Goal: Transaction & Acquisition: Obtain resource

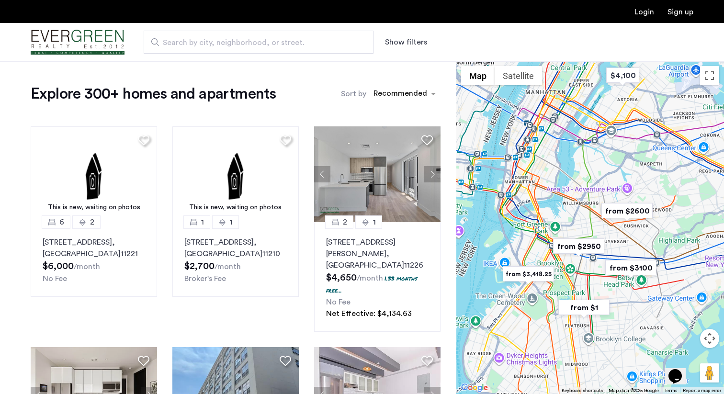
click at [398, 42] on button "Show filters" at bounding box center [406, 41] width 42 height 11
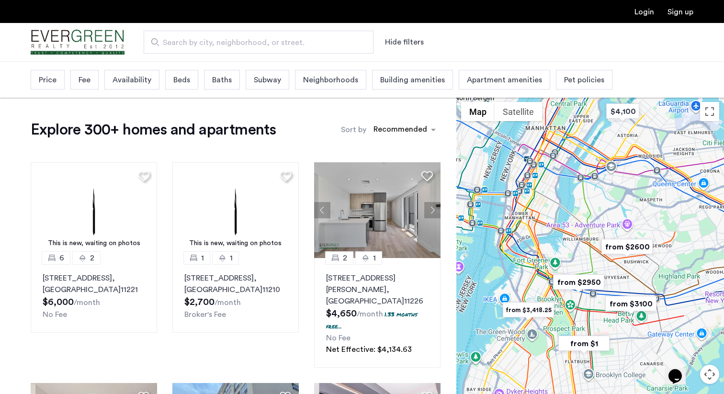
click at [186, 82] on span "Beds" at bounding box center [181, 79] width 17 height 11
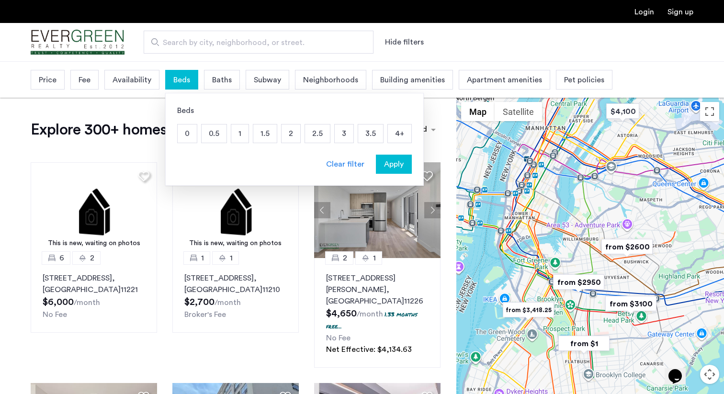
click at [290, 135] on p "2" at bounding box center [290, 133] width 19 height 18
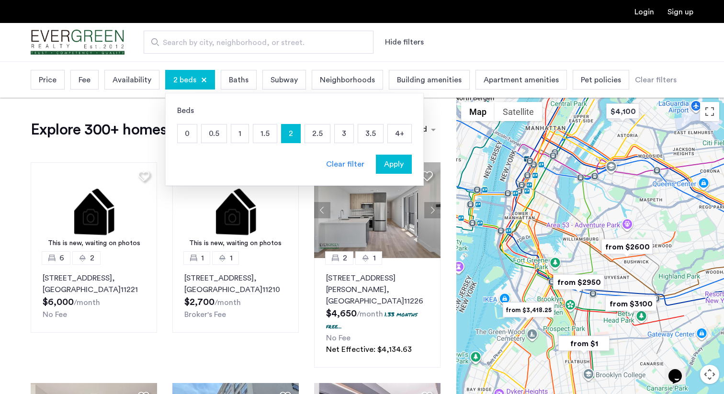
click at [394, 167] on span "Apply" at bounding box center [394, 163] width 20 height 11
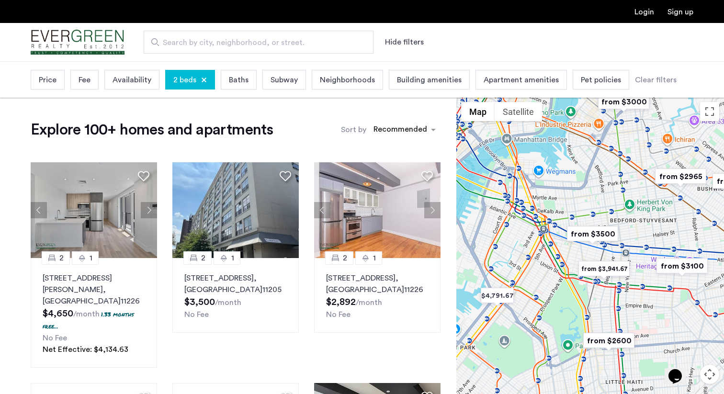
drag, startPoint x: 580, startPoint y: 261, endPoint x: 635, endPoint y: 192, distance: 88.6
click at [635, 192] on div at bounding box center [590, 263] width 268 height 333
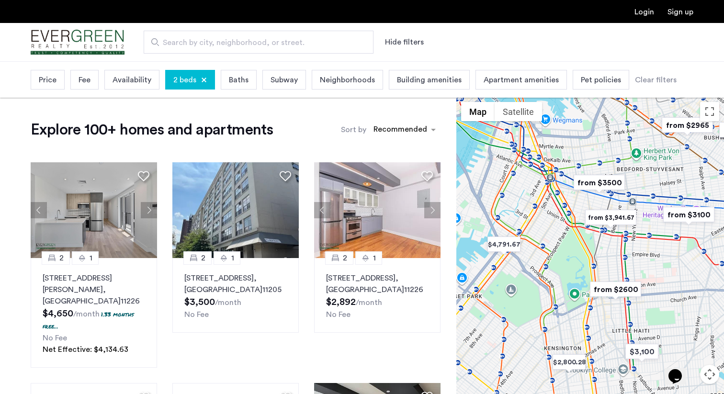
drag, startPoint x: 638, startPoint y: 285, endPoint x: 645, endPoint y: 224, distance: 61.6
click at [645, 224] on div at bounding box center [590, 263] width 268 height 333
click at [51, 84] on span "Price" at bounding box center [48, 79] width 18 height 11
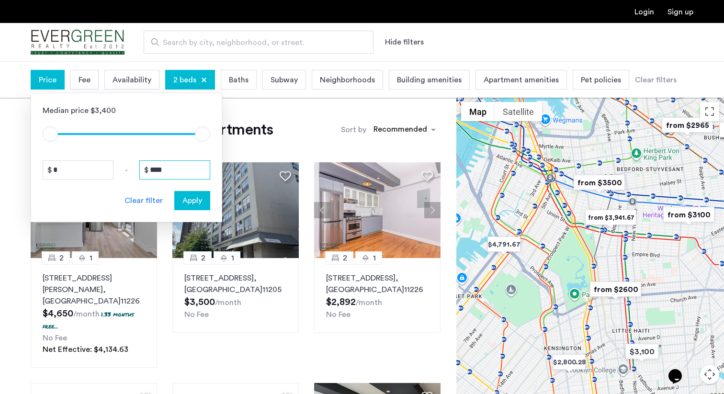
click at [175, 161] on input "****" at bounding box center [174, 169] width 71 height 19
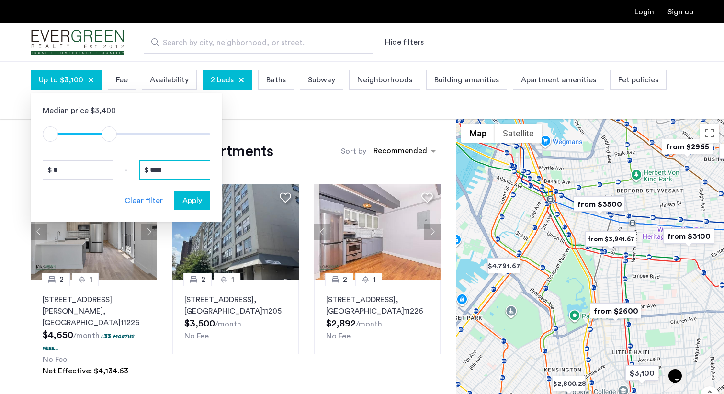
type input "****"
click at [203, 202] on div "Apply" at bounding box center [192, 200] width 30 height 11
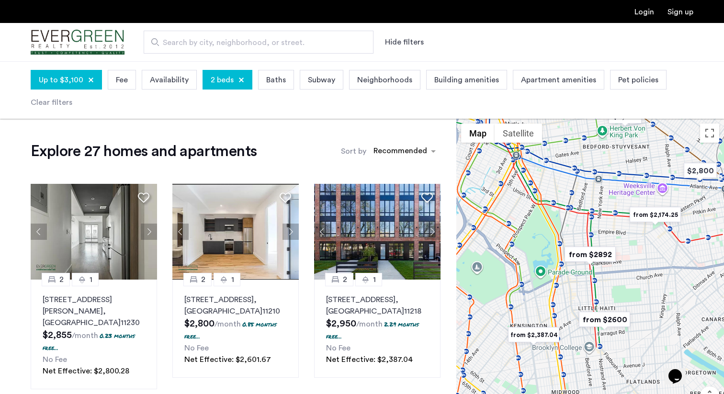
drag, startPoint x: 573, startPoint y: 306, endPoint x: 635, endPoint y: 316, distance: 63.0
click at [635, 316] on div "To navigate, press the arrow keys." at bounding box center [590, 285] width 268 height 333
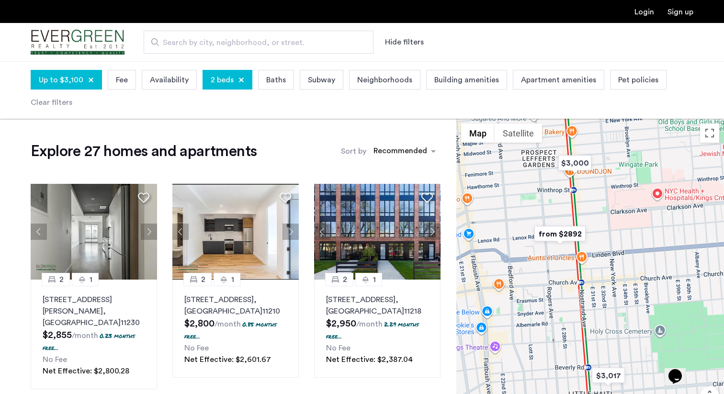
click at [563, 233] on img "from $2892" at bounding box center [559, 234] width 59 height 22
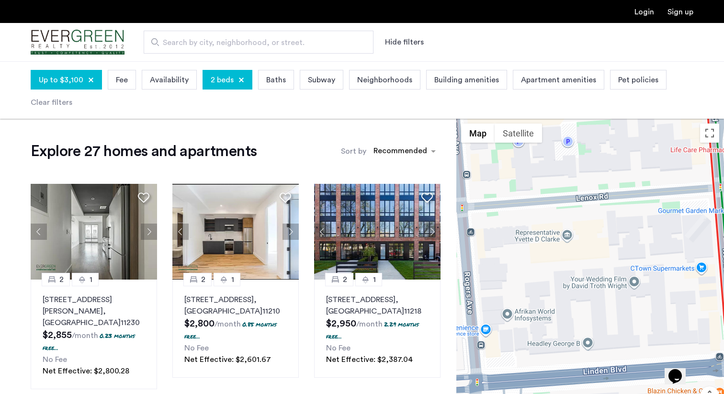
drag, startPoint x: 587, startPoint y: 295, endPoint x: 614, endPoint y: 284, distance: 29.2
click at [614, 284] on div "To navigate, press the arrow keys." at bounding box center [590, 285] width 268 height 333
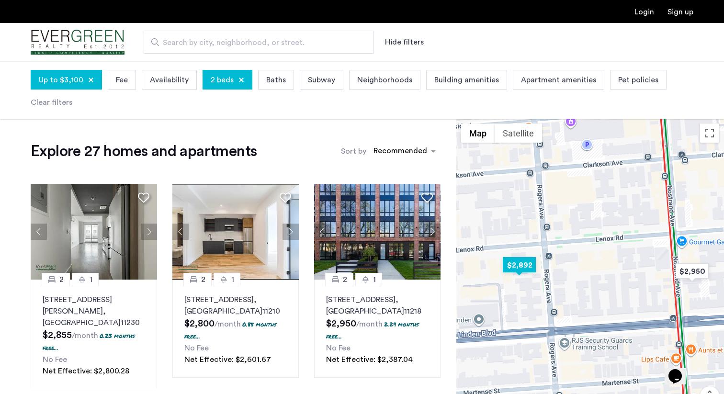
click at [520, 265] on img "$2,892" at bounding box center [519, 265] width 41 height 22
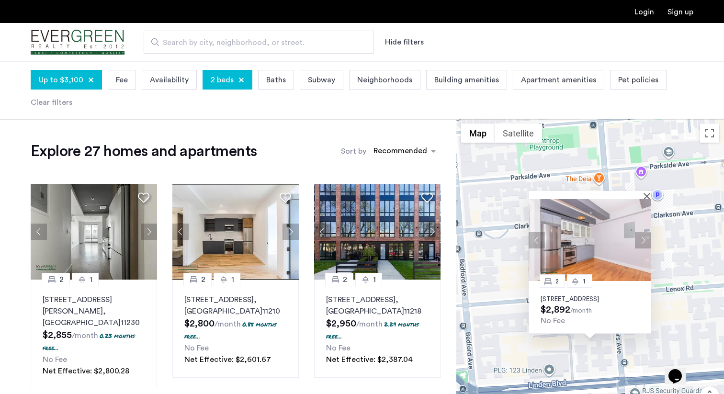
click at [580, 295] on p "[STREET_ADDRESS]" at bounding box center [589, 299] width 99 height 8
click at [647, 192] on button "Close" at bounding box center [648, 195] width 7 height 7
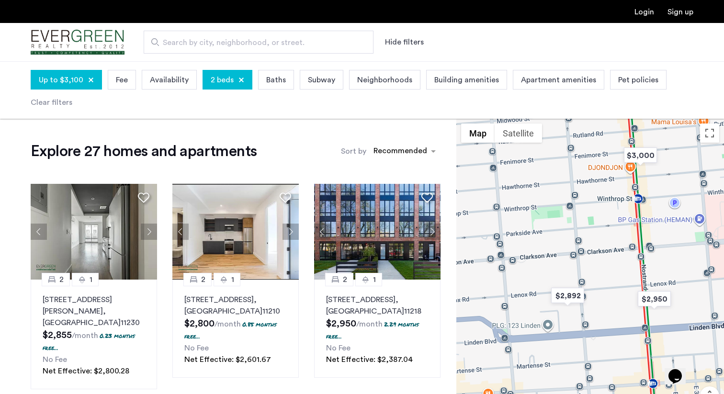
drag, startPoint x: 661, startPoint y: 312, endPoint x: 600, endPoint y: 303, distance: 61.5
click at [600, 303] on div at bounding box center [590, 285] width 268 height 333
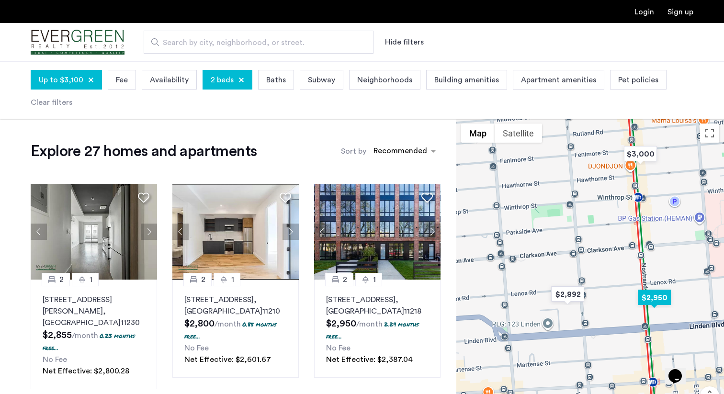
click at [664, 301] on img "$2,950" at bounding box center [654, 298] width 41 height 22
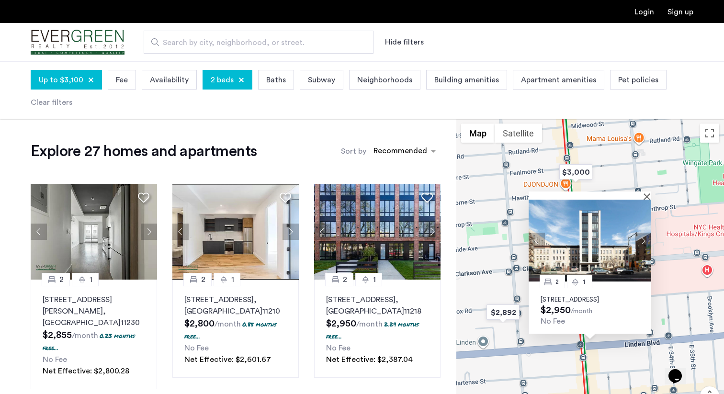
click at [589, 296] on p "[STREET_ADDRESS]" at bounding box center [589, 300] width 99 height 8
click at [647, 193] on button "Close" at bounding box center [648, 196] width 7 height 7
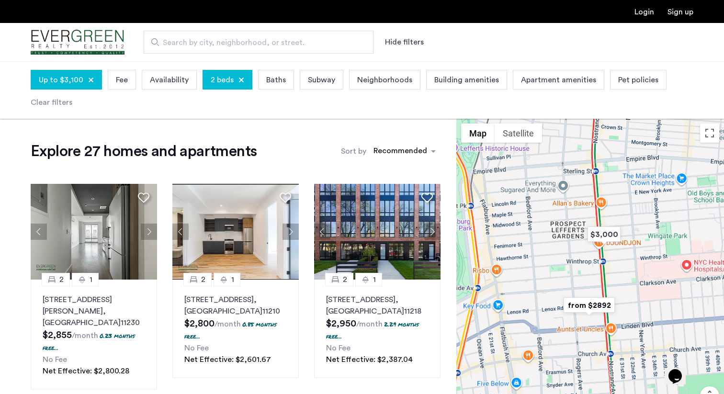
drag, startPoint x: 621, startPoint y: 225, endPoint x: 614, endPoint y: 291, distance: 66.4
click at [614, 291] on div at bounding box center [590, 285] width 268 height 333
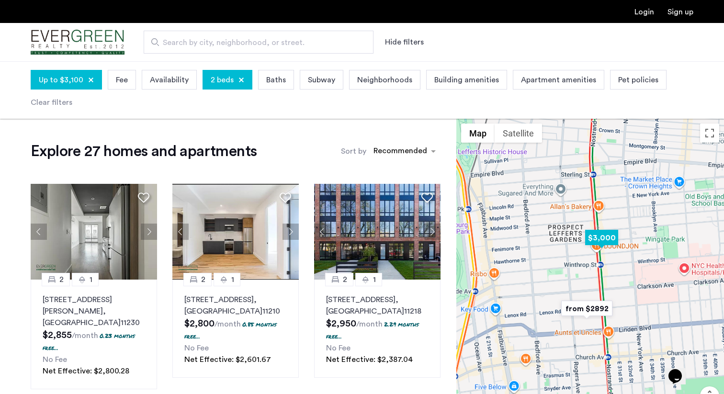
click at [607, 242] on img "$3,000" at bounding box center [601, 238] width 41 height 22
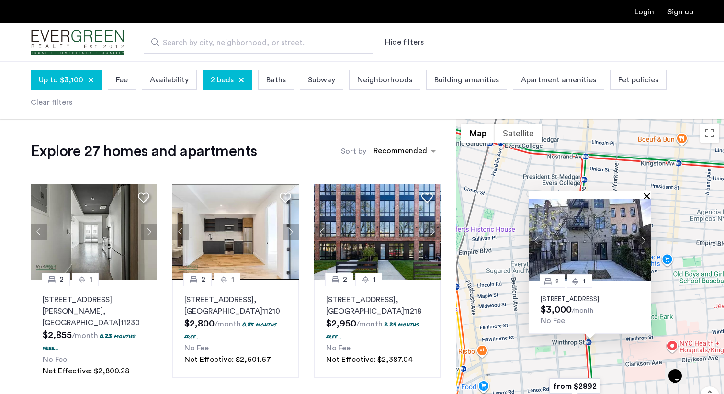
click at [649, 192] on button "Close" at bounding box center [648, 195] width 7 height 7
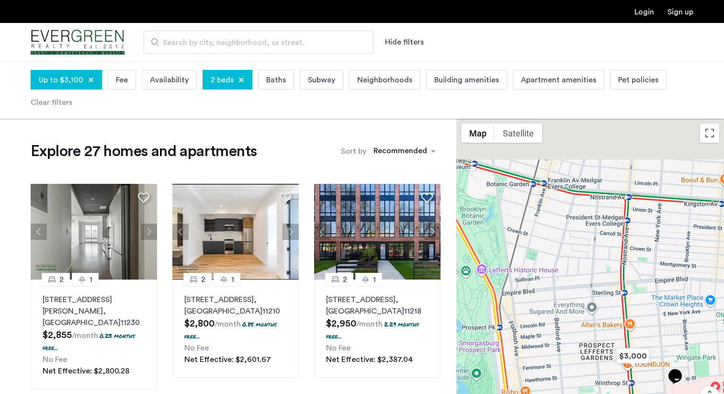
drag, startPoint x: 600, startPoint y: 263, endPoint x: 661, endPoint y: 339, distance: 97.8
click at [661, 338] on div at bounding box center [590, 285] width 268 height 333
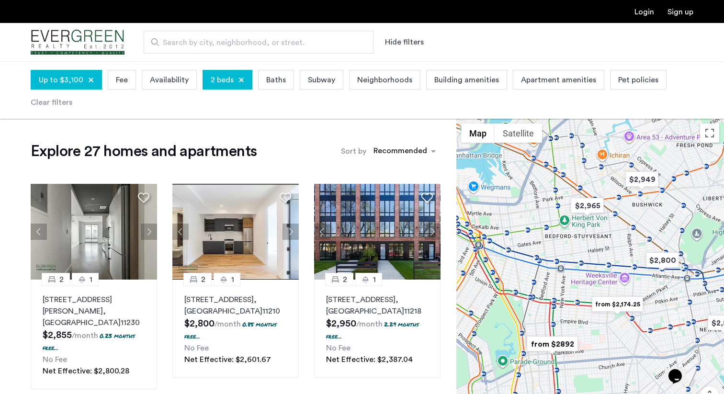
drag, startPoint x: 653, startPoint y: 284, endPoint x: 583, endPoint y: 331, distance: 84.3
click at [583, 331] on div at bounding box center [590, 285] width 268 height 333
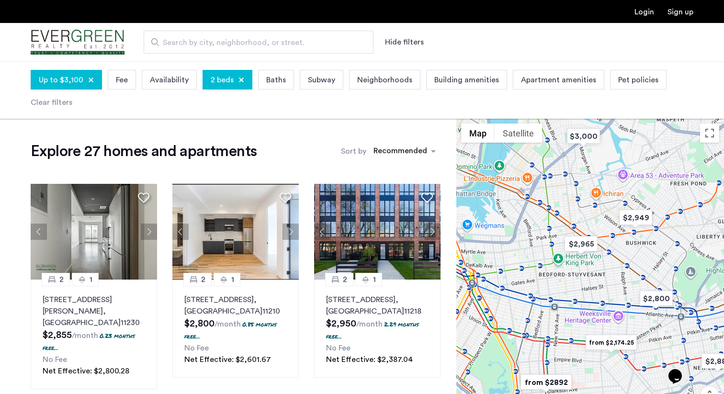
drag, startPoint x: 594, startPoint y: 244, endPoint x: 584, endPoint y: 316, distance: 72.6
click at [584, 316] on div at bounding box center [590, 285] width 268 height 333
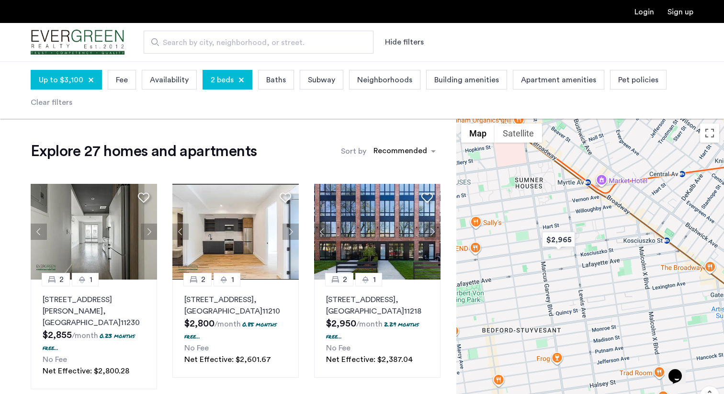
drag, startPoint x: 584, startPoint y: 297, endPoint x: 584, endPoint y: 351, distance: 54.6
click at [584, 351] on div at bounding box center [590, 285] width 268 height 333
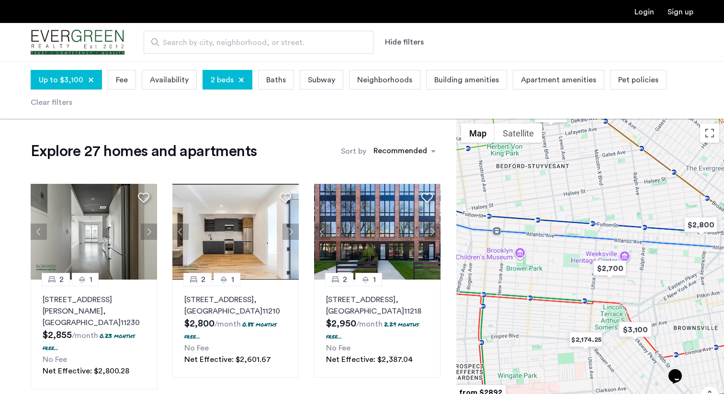
drag, startPoint x: 584, startPoint y: 351, endPoint x: 563, endPoint y: 173, distance: 179.7
click at [563, 173] on div at bounding box center [590, 285] width 268 height 333
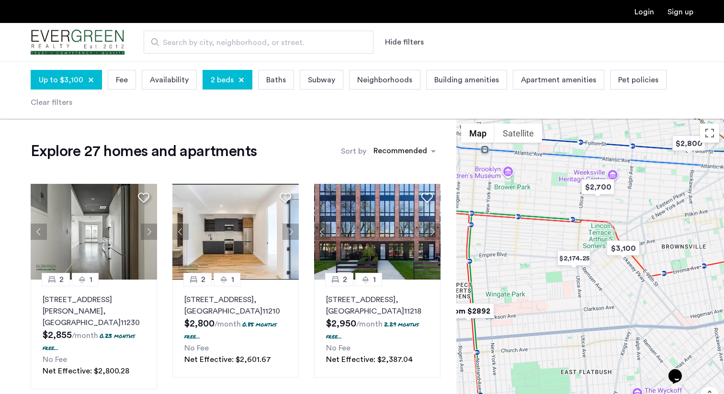
drag, startPoint x: 594, startPoint y: 307, endPoint x: 580, endPoint y: 222, distance: 85.8
click at [580, 222] on div at bounding box center [590, 285] width 268 height 333
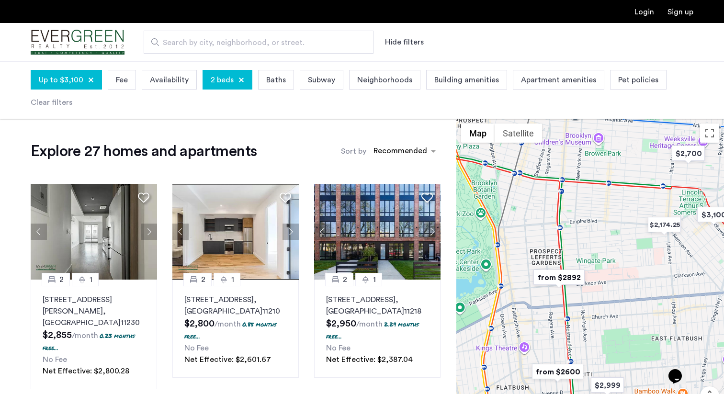
drag, startPoint x: 580, startPoint y: 290, endPoint x: 675, endPoint y: 251, distance: 102.4
click at [676, 251] on div at bounding box center [590, 285] width 268 height 333
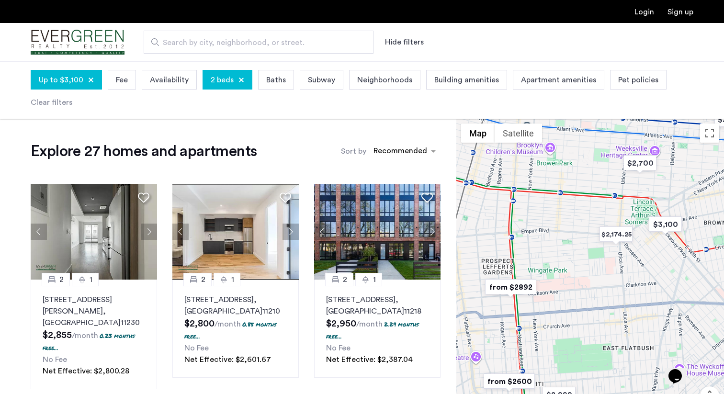
drag, startPoint x: 623, startPoint y: 288, endPoint x: 569, endPoint y: 299, distance: 55.2
click at [569, 299] on div at bounding box center [590, 285] width 268 height 333
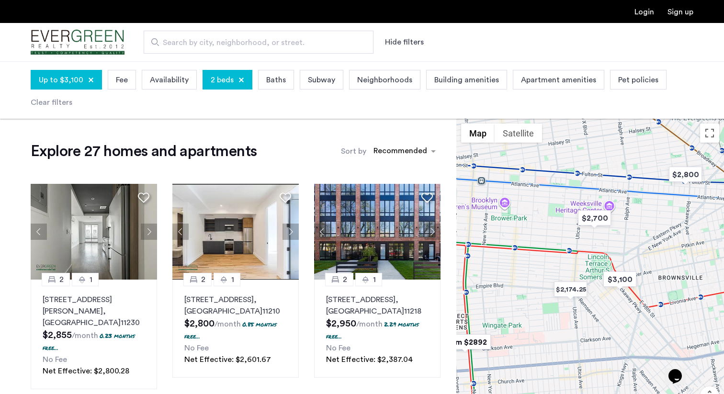
drag, startPoint x: 641, startPoint y: 249, endPoint x: 591, endPoint y: 309, distance: 78.5
click at [591, 309] on div at bounding box center [590, 285] width 268 height 333
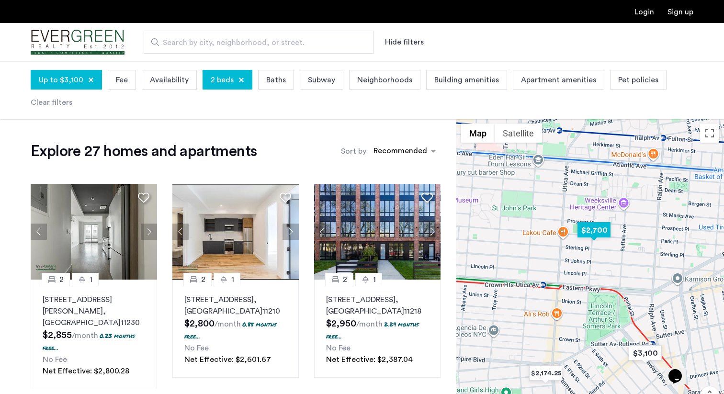
click at [591, 235] on img "$2,700" at bounding box center [594, 230] width 41 height 22
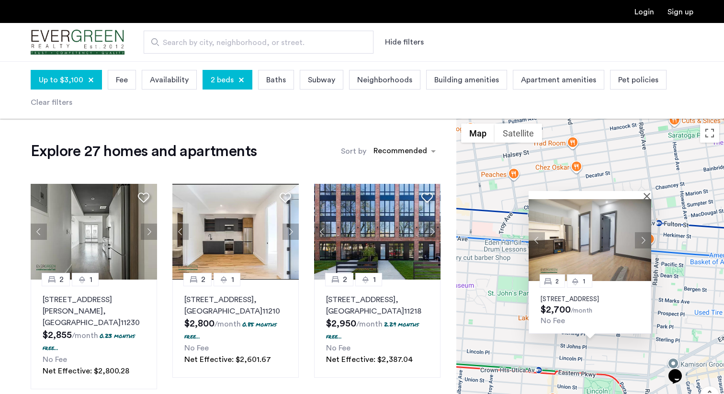
click at [585, 295] on p "[STREET_ADDRESS]" at bounding box center [589, 299] width 99 height 8
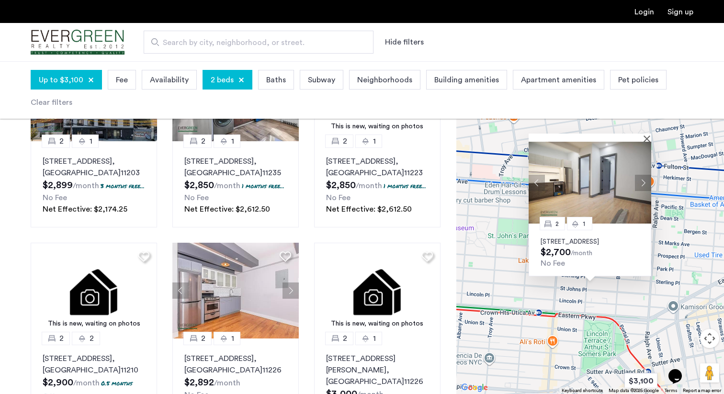
scroll to position [439, 0]
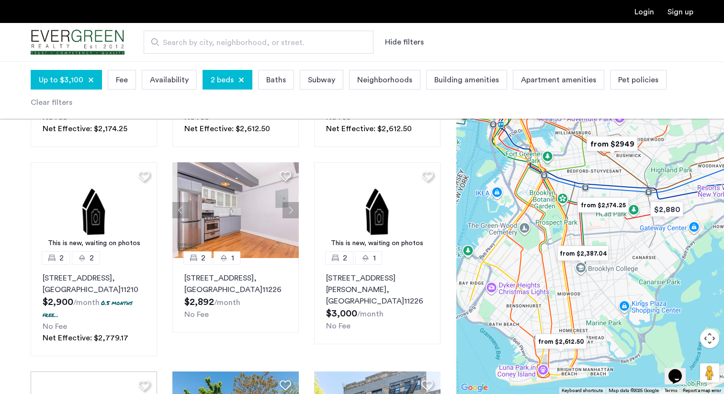
drag, startPoint x: 577, startPoint y: 247, endPoint x: 557, endPoint y: 280, distance: 38.3
click at [557, 280] on div at bounding box center [590, 227] width 268 height 333
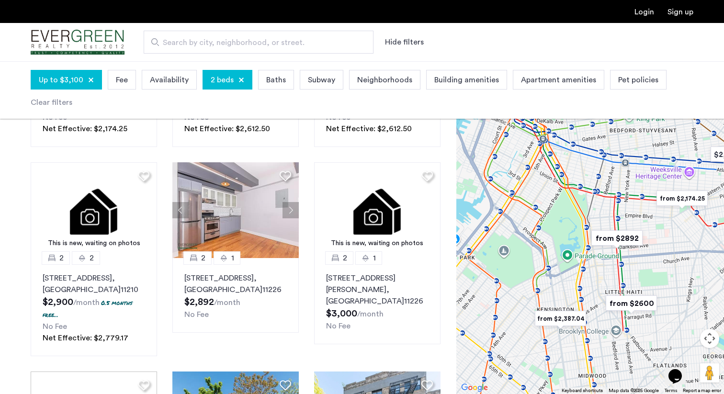
drag, startPoint x: 562, startPoint y: 269, endPoint x: 580, endPoint y: 343, distance: 76.3
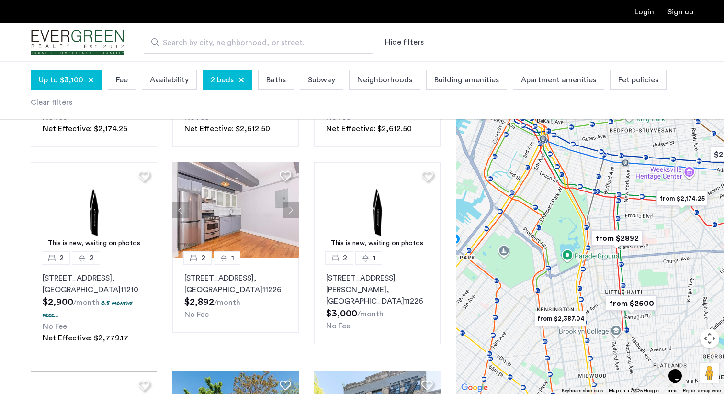
click at [580, 344] on div "To navigate, press the arrow keys." at bounding box center [590, 227] width 268 height 333
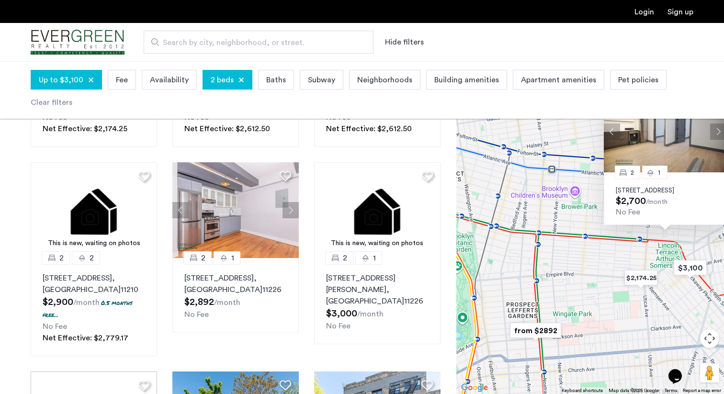
drag, startPoint x: 565, startPoint y: 338, endPoint x: 608, endPoint y: 271, distance: 79.9
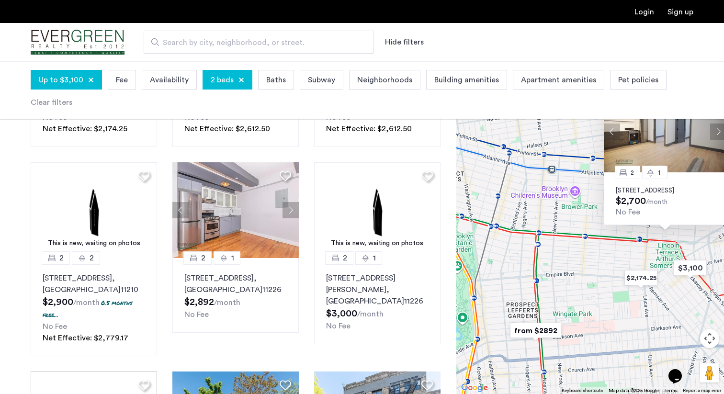
click at [609, 270] on div "2 [GEOGRAPHIC_DATA][STREET_ADDRESS] $2,700 /month No Fee" at bounding box center [590, 227] width 268 height 333
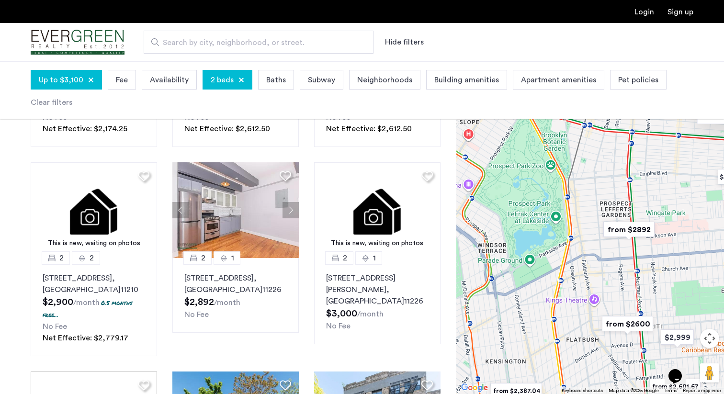
drag, startPoint x: 583, startPoint y: 326, endPoint x: 682, endPoint y: 213, distance: 150.6
click at [682, 213] on div "2 [GEOGRAPHIC_DATA][STREET_ADDRESS] $2,700 /month No Fee" at bounding box center [590, 227] width 268 height 333
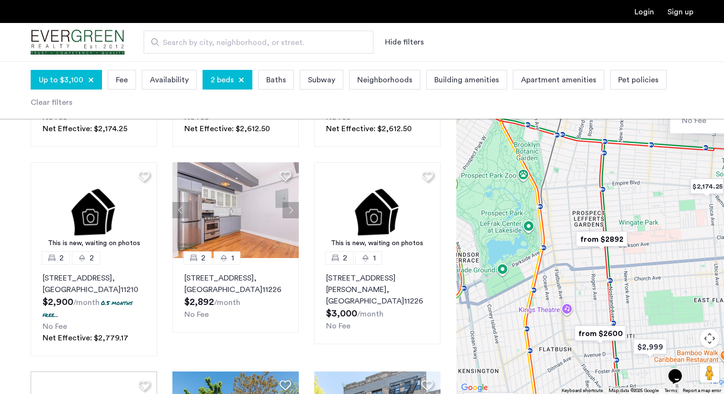
drag, startPoint x: 582, startPoint y: 311, endPoint x: 537, endPoint y: 322, distance: 46.3
click at [537, 322] on div "2 [GEOGRAPHIC_DATA][STREET_ADDRESS] $2,700 /month No Fee" at bounding box center [590, 227] width 268 height 333
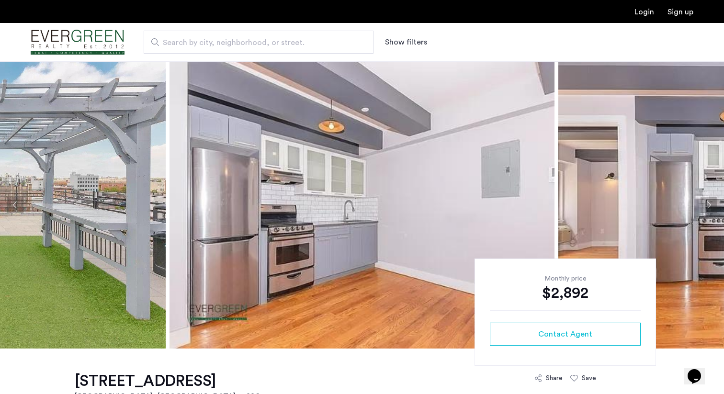
click at [709, 202] on button "Next apartment" at bounding box center [708, 205] width 16 height 16
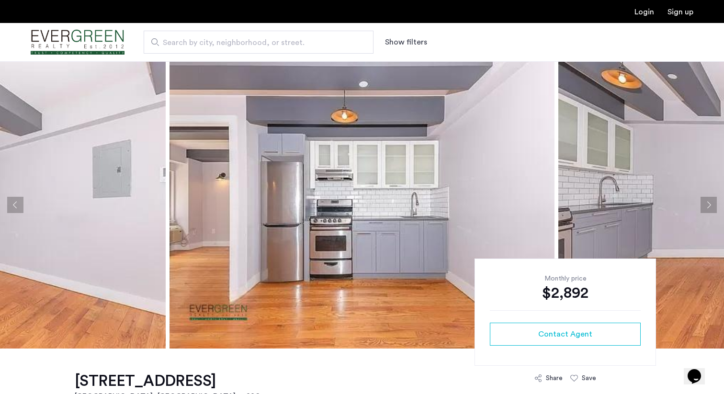
click at [709, 202] on button "Next apartment" at bounding box center [708, 205] width 16 height 16
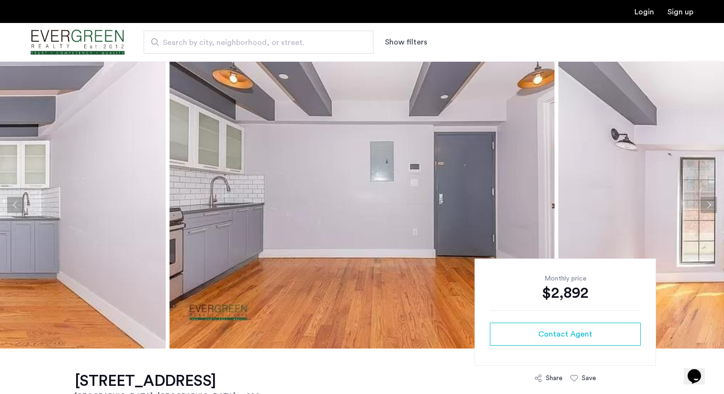
click at [709, 202] on button "Next apartment" at bounding box center [708, 205] width 16 height 16
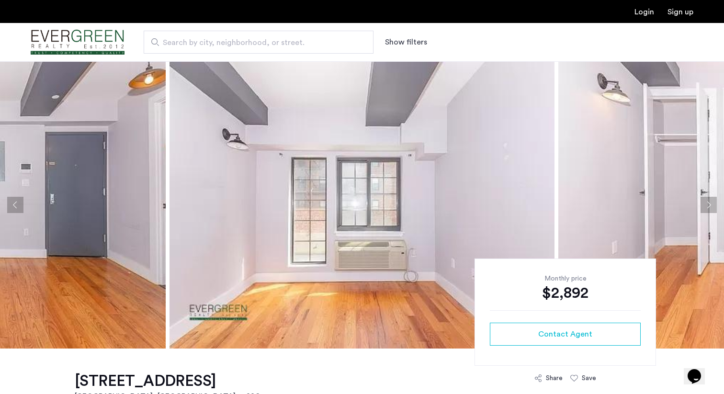
click at [709, 202] on button "Next apartment" at bounding box center [708, 205] width 16 height 16
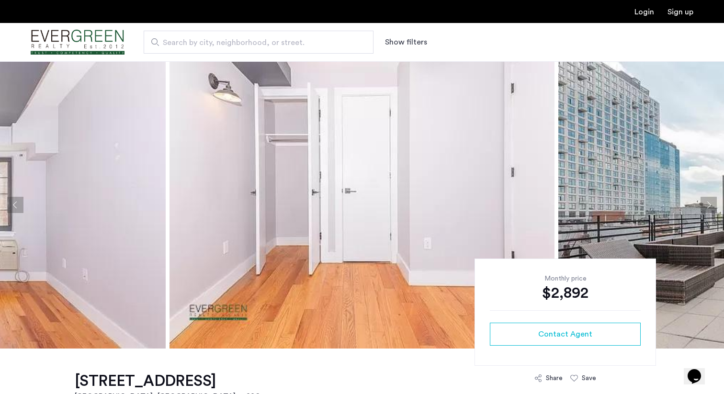
click at [709, 202] on button "Next apartment" at bounding box center [708, 205] width 16 height 16
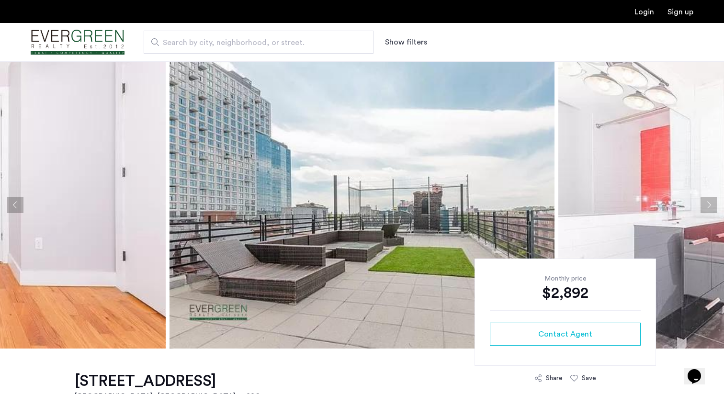
click at [709, 202] on button "Next apartment" at bounding box center [708, 205] width 16 height 16
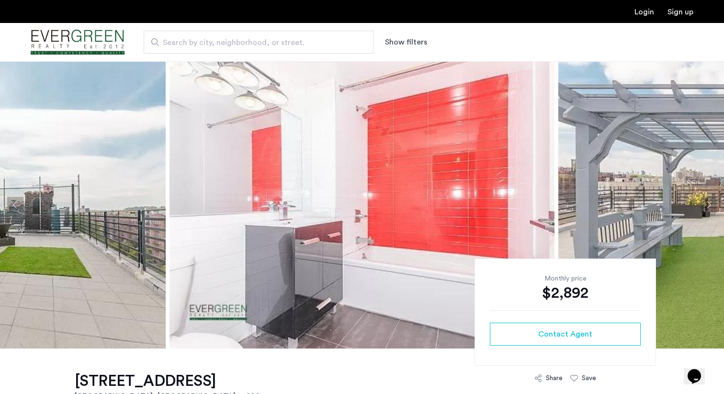
click at [709, 202] on button "Next apartment" at bounding box center [708, 205] width 16 height 16
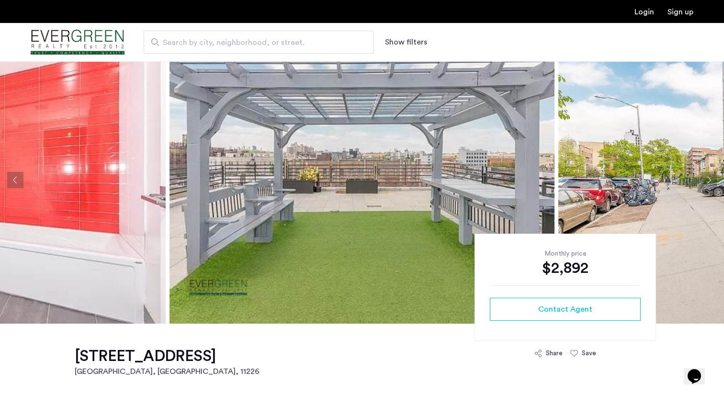
scroll to position [34, 0]
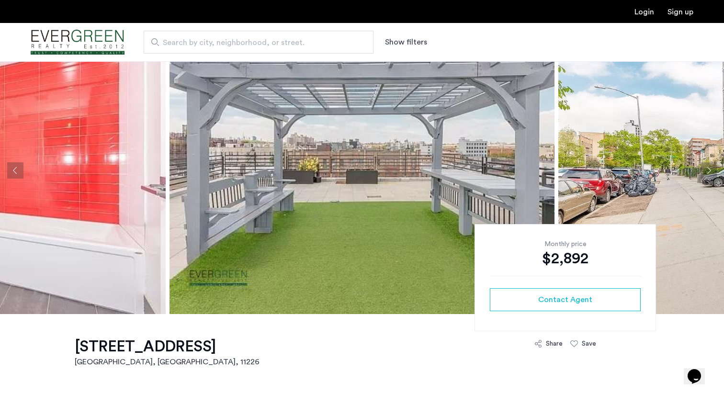
click at [706, 164] on button "Next apartment" at bounding box center [708, 170] width 16 height 16
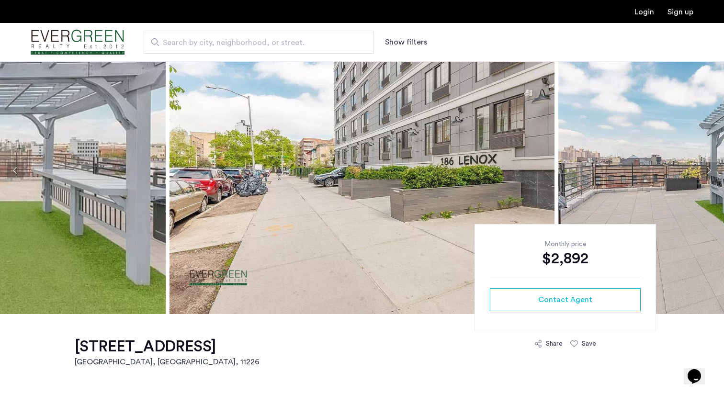
click at [706, 164] on button "Next apartment" at bounding box center [708, 170] width 16 height 16
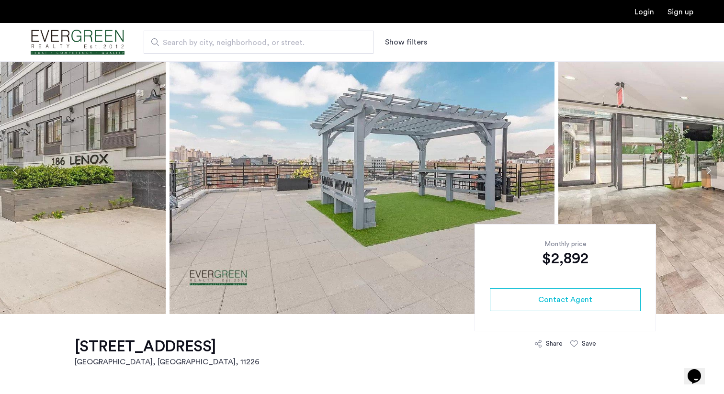
click at [706, 164] on button "Next apartment" at bounding box center [708, 170] width 16 height 16
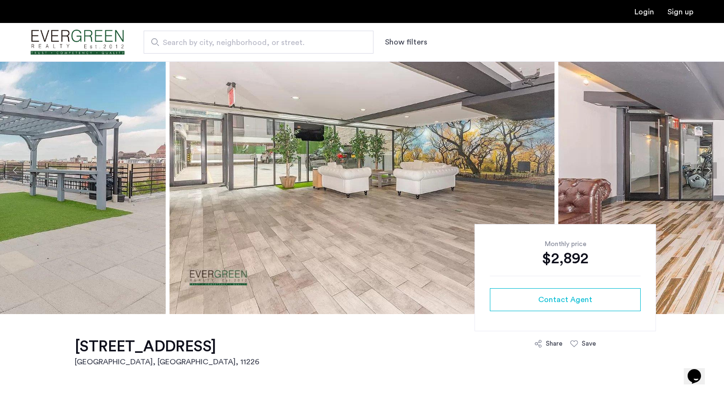
click at [710, 175] on button "Next apartment" at bounding box center [708, 170] width 16 height 16
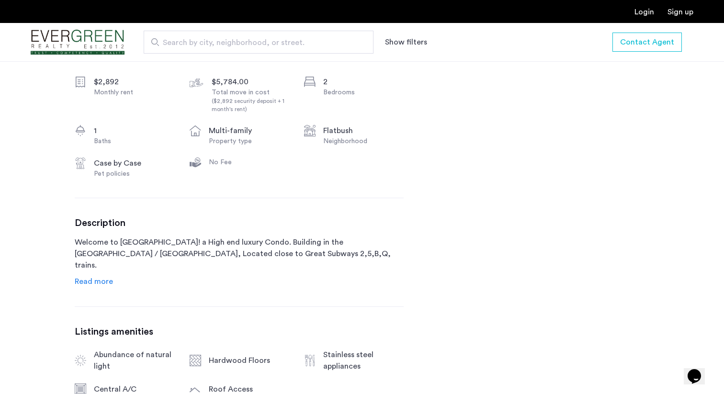
scroll to position [333, 0]
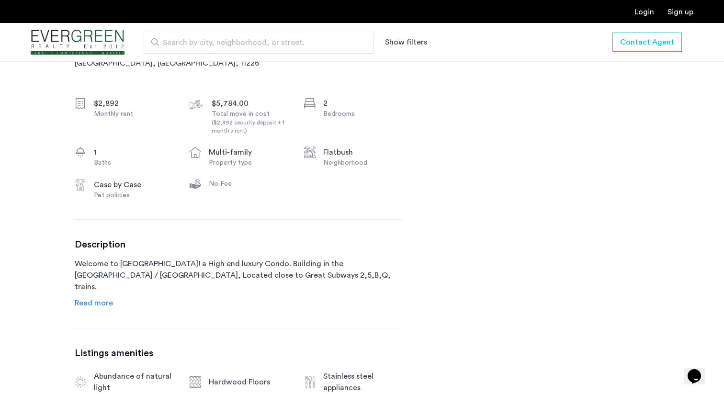
click at [240, 106] on div "$5,784.00" at bounding box center [252, 103] width 80 height 11
click at [268, 112] on div "Total move in cost ($2,892 security deposit + 1 month's rent)" at bounding box center [252, 122] width 80 height 26
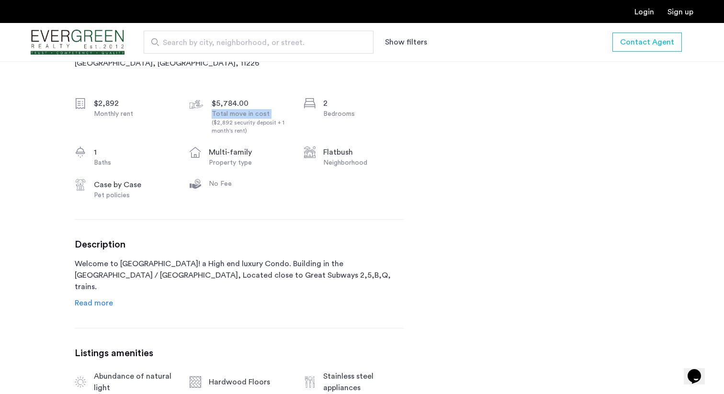
click at [289, 135] on div "($2,892 security deposit + 1 month's rent)" at bounding box center [252, 127] width 80 height 16
click at [286, 132] on div "($2,892 security deposit + 1 month's rent)" at bounding box center [252, 127] width 80 height 16
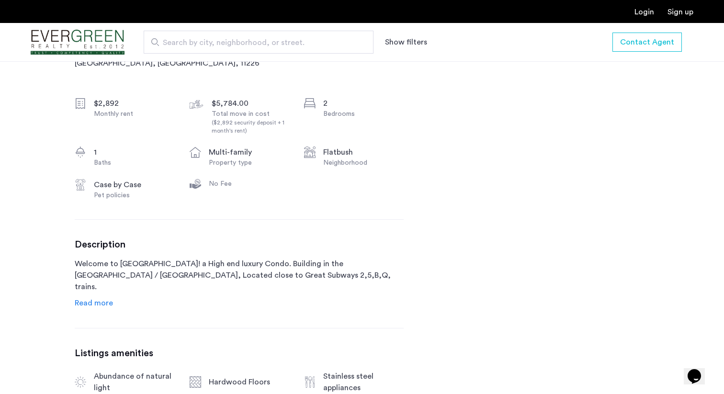
click at [326, 112] on div "Bedrooms" at bounding box center [363, 114] width 80 height 10
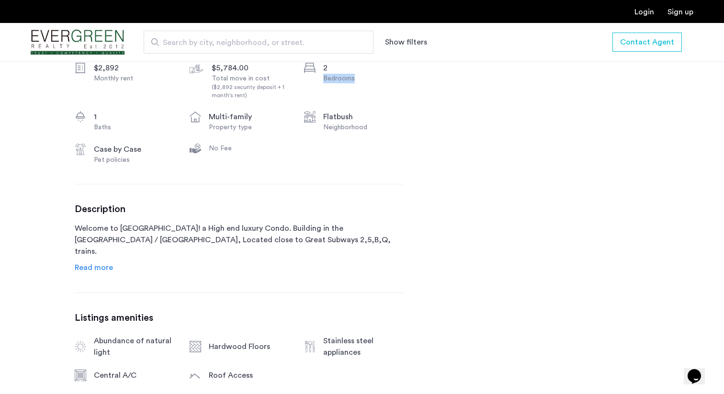
scroll to position [369, 0]
click at [97, 265] on span "Read more" at bounding box center [94, 267] width 38 height 8
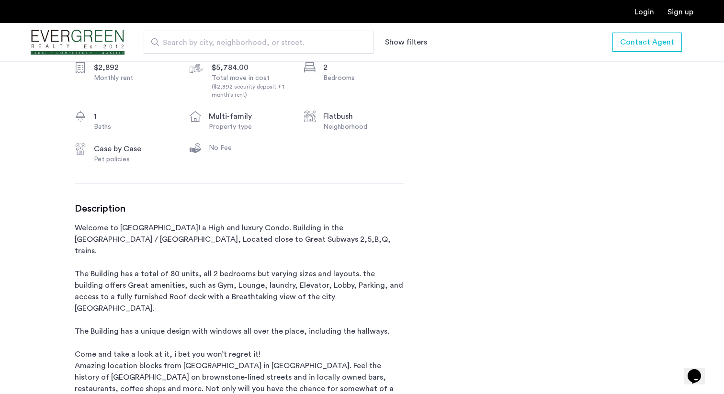
click at [159, 236] on p "Welcome to The Ballgreen Complex! a High end luxury Condo. Building in the Leff…" at bounding box center [239, 348] width 329 height 253
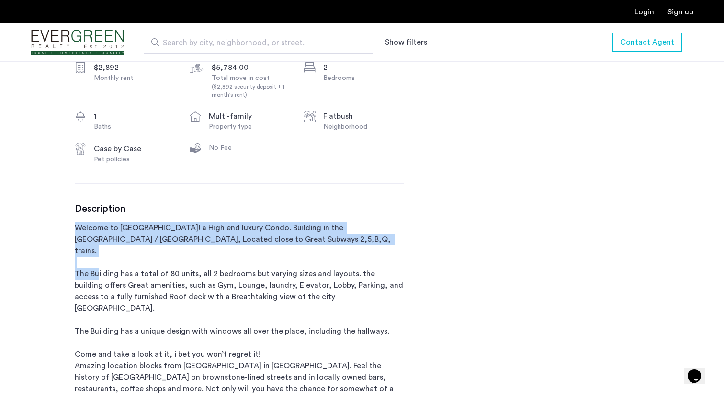
click at [163, 236] on p "Welcome to The Ballgreen Complex! a High end luxury Condo. Building in the Leff…" at bounding box center [239, 348] width 329 height 253
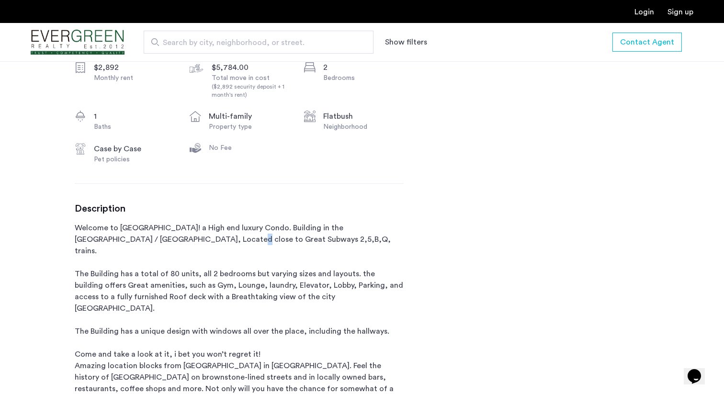
click at [163, 236] on p "Welcome to The Ballgreen Complex! a High end luxury Condo. Building in the Leff…" at bounding box center [239, 348] width 329 height 253
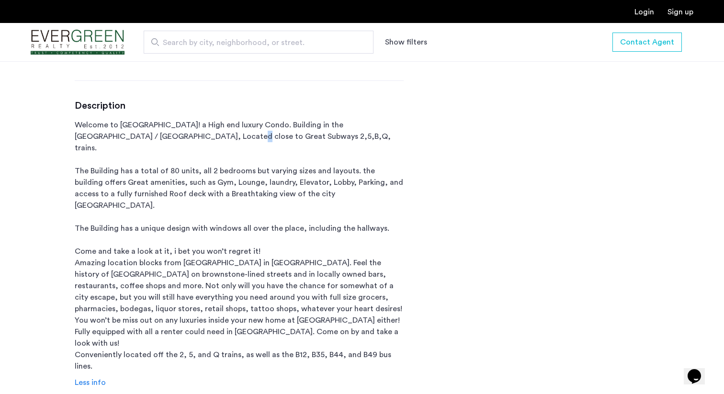
scroll to position [482, 0]
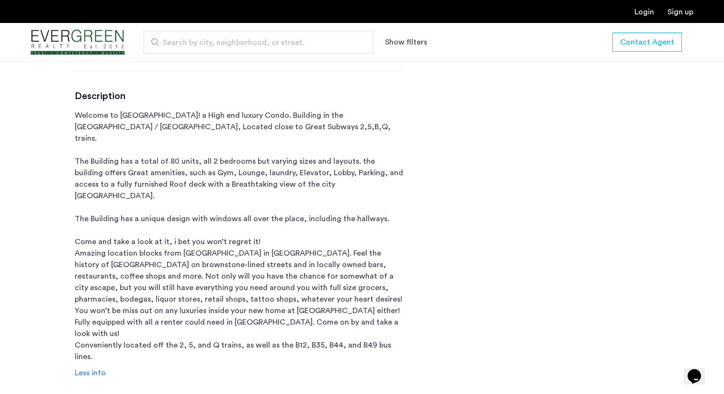
click at [163, 236] on p "Welcome to The Ballgreen Complex! a High end luxury Condo. Building in the Leff…" at bounding box center [239, 236] width 329 height 253
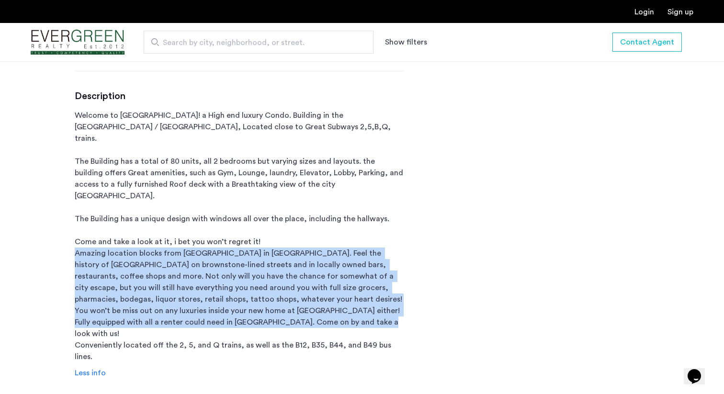
click at [163, 236] on p "Welcome to The Ballgreen Complex! a High end luxury Condo. Building in the Leff…" at bounding box center [239, 236] width 329 height 253
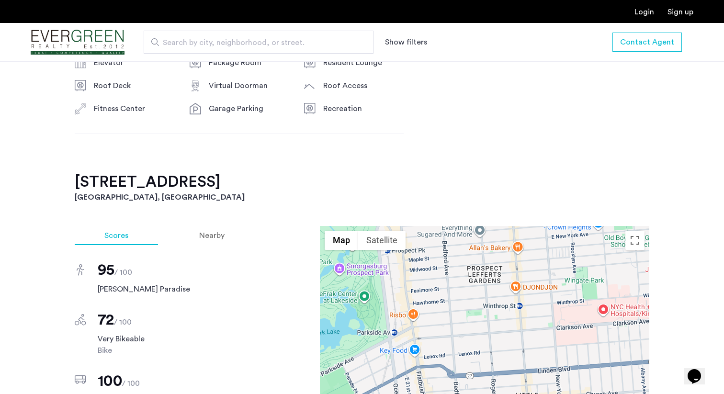
scroll to position [1080, 0]
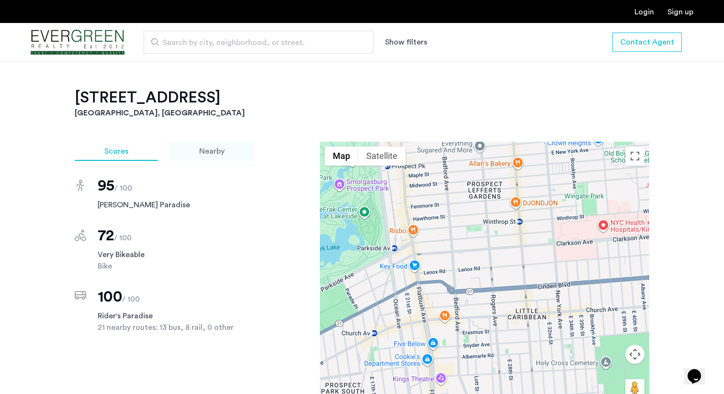
click at [224, 142] on div "Nearby" at bounding box center [211, 151] width 85 height 19
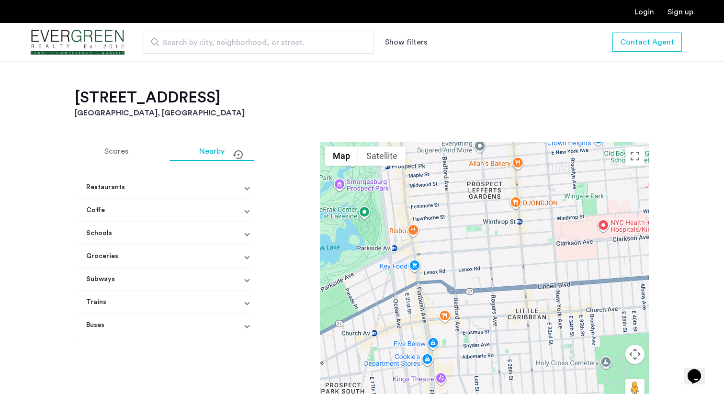
click at [174, 182] on mat-panel-title "Restaurants" at bounding box center [161, 187] width 151 height 10
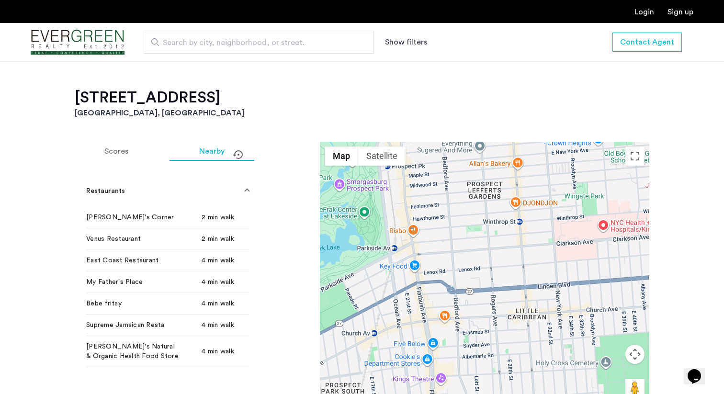
click at [174, 176] on mat-expansion-panel-header "Restaurants" at bounding box center [168, 191] width 186 height 31
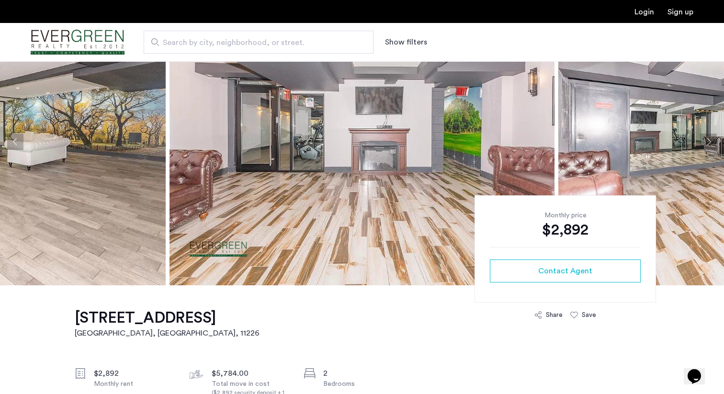
scroll to position [0, 0]
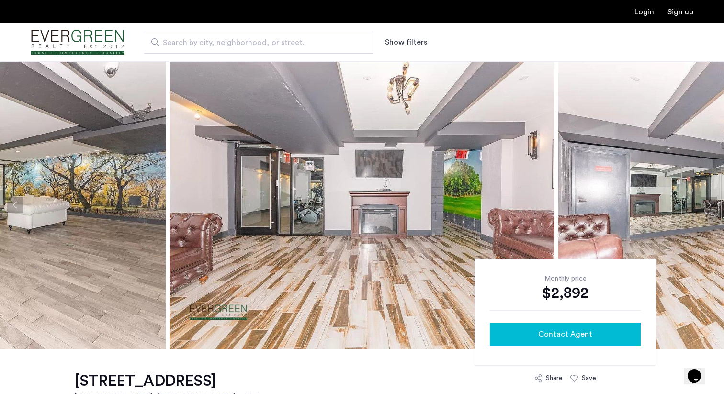
click at [540, 334] on span "Contact Agent" at bounding box center [565, 333] width 54 height 11
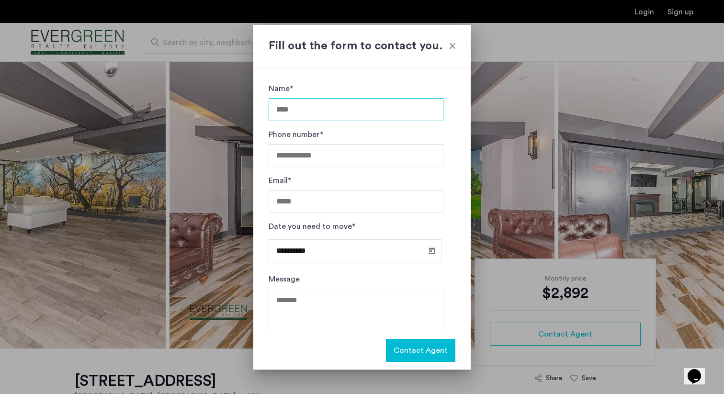
scroll to position [26, 0]
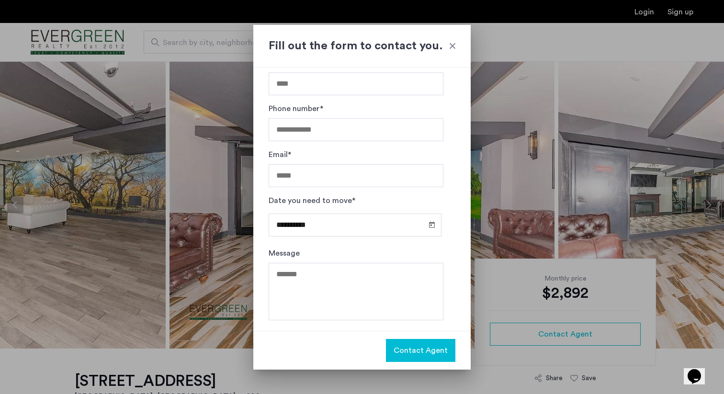
click at [449, 41] on div at bounding box center [453, 46] width 10 height 10
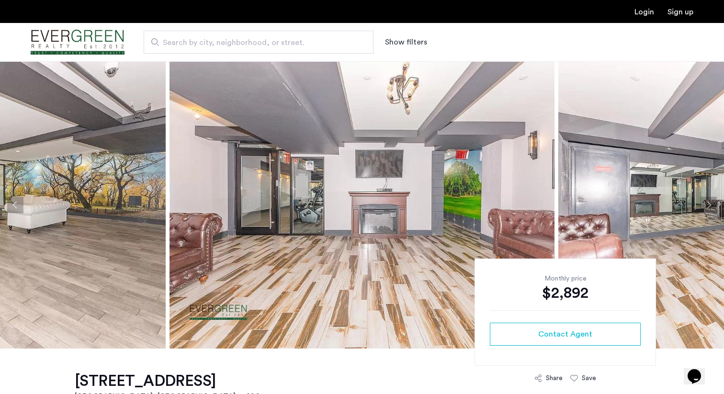
click at [172, 371] on h1 "186 Lenox Road, Unit 6J" at bounding box center [167, 380] width 185 height 19
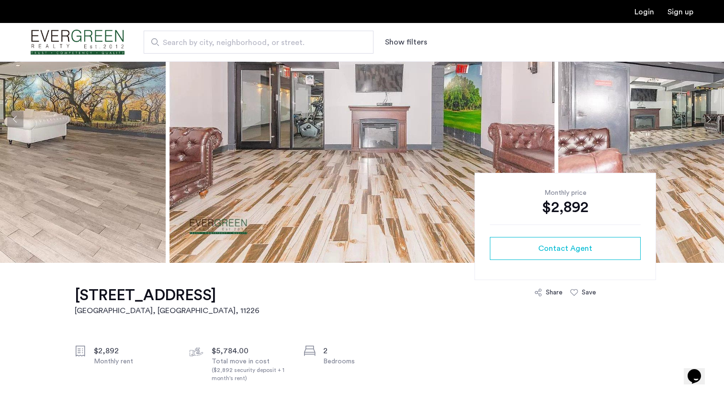
scroll to position [89, 0]
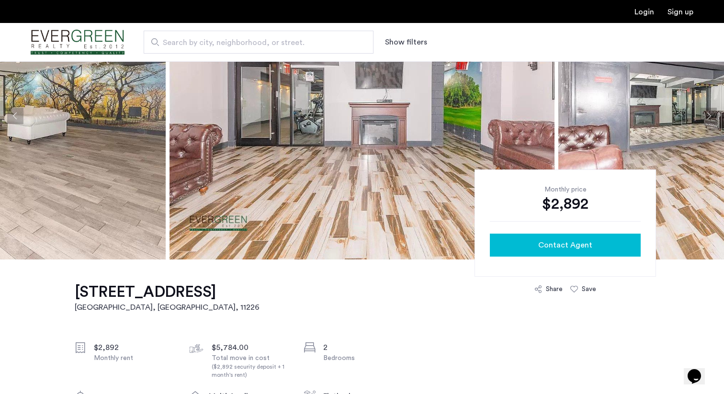
click at [578, 248] on span "Contact Agent" at bounding box center [565, 244] width 54 height 11
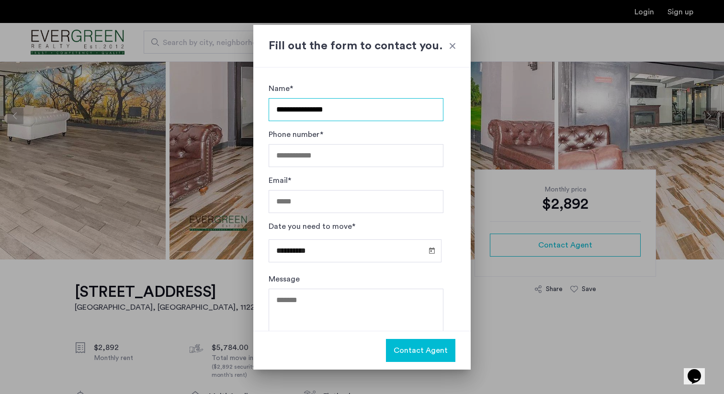
type input "**********"
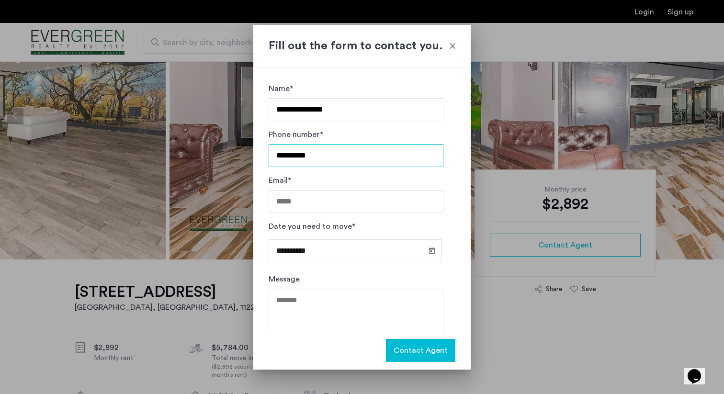
type input "**********"
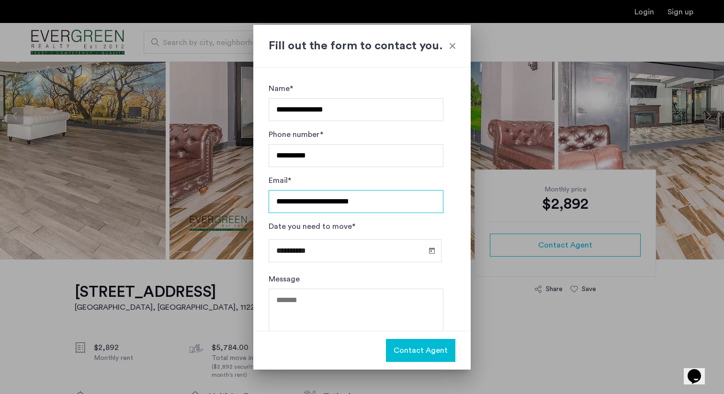
type input "**********"
click at [283, 248] on input "**********" at bounding box center [355, 250] width 173 height 23
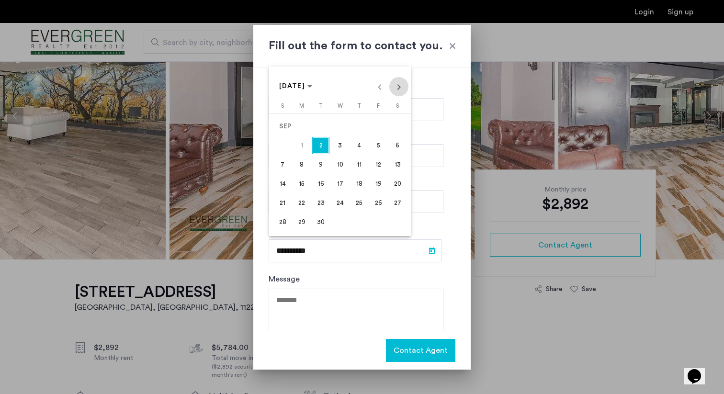
click at [395, 90] on span "Next month" at bounding box center [398, 86] width 19 height 19
click at [344, 129] on span "1" at bounding box center [339, 126] width 17 height 17
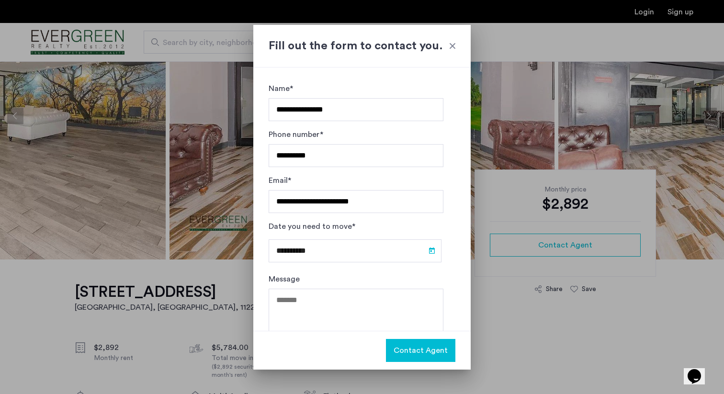
type input "**********"
click at [314, 302] on textarea "Message" at bounding box center [356, 317] width 175 height 57
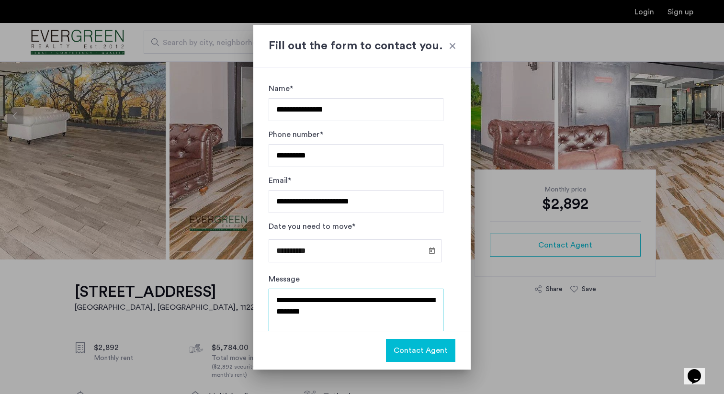
scroll to position [16, 0]
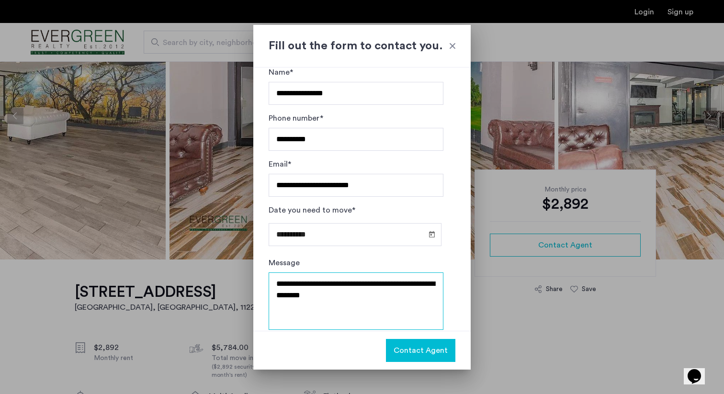
type textarea "**********"
click at [433, 351] on span "Contact Agent" at bounding box center [421, 350] width 54 height 11
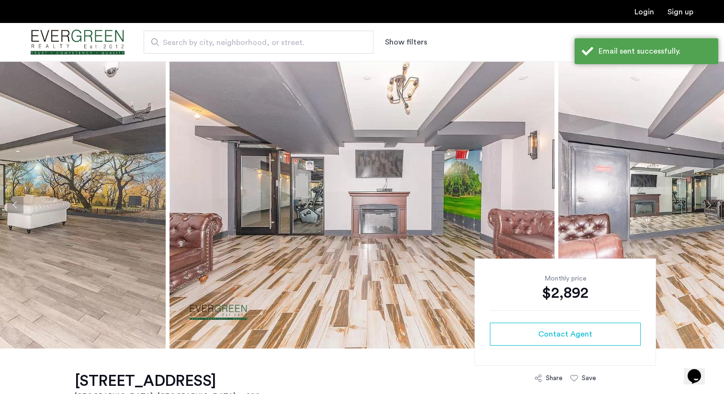
scroll to position [89, 0]
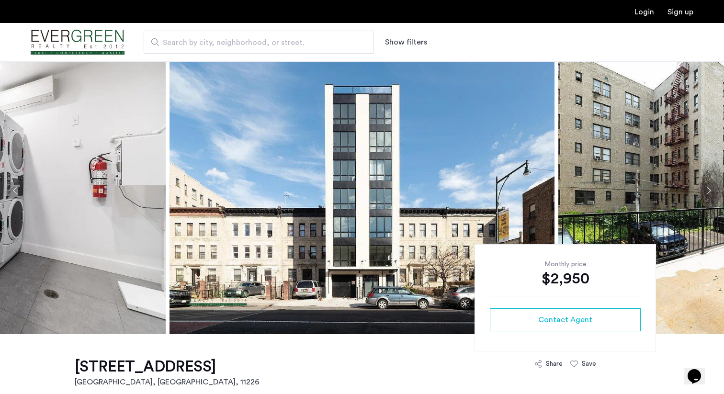
scroll to position [10, 0]
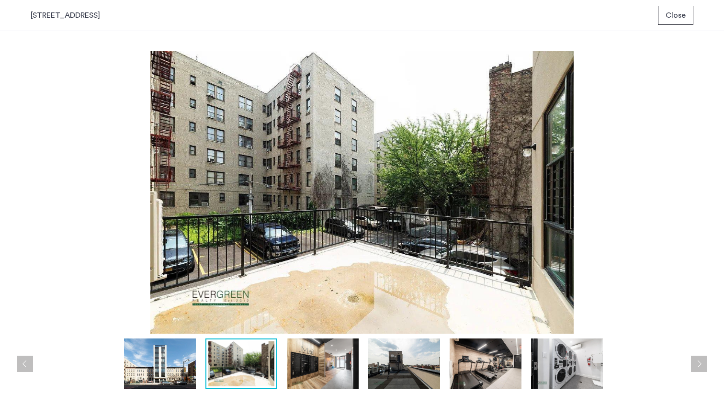
click at [624, 188] on img at bounding box center [362, 192] width 663 height 282
click at [314, 356] on img at bounding box center [323, 363] width 72 height 51
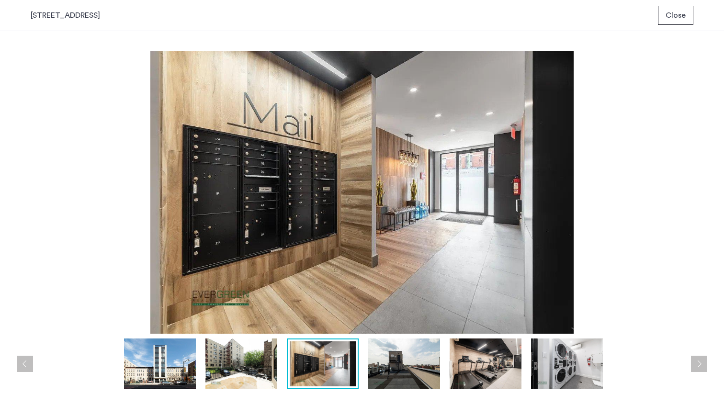
click at [394, 360] on img at bounding box center [404, 363] width 72 height 51
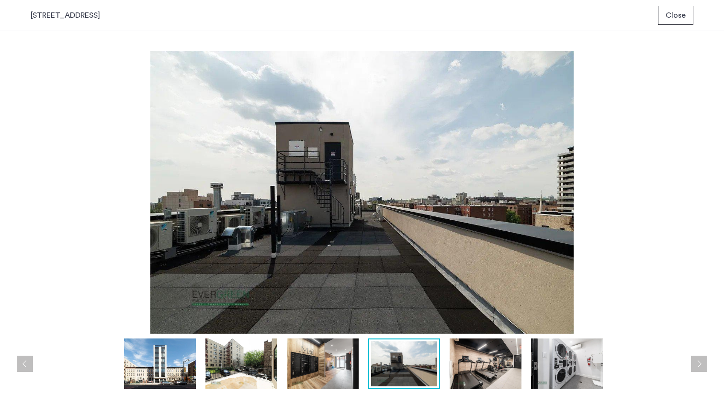
click at [450, 371] on img at bounding box center [486, 363] width 72 height 51
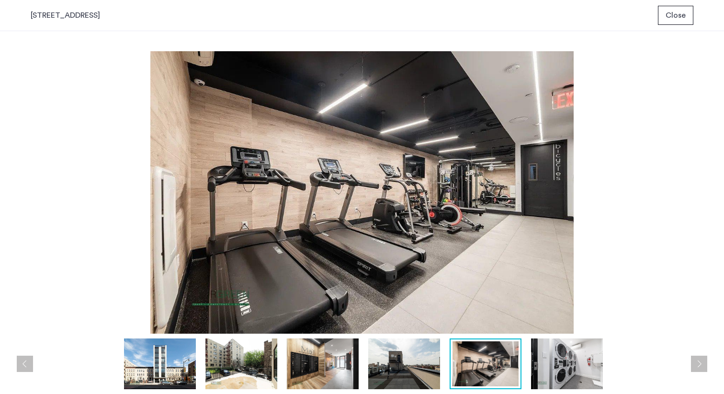
click at [510, 372] on img at bounding box center [485, 363] width 66 height 45
click at [562, 368] on img at bounding box center [567, 363] width 72 height 51
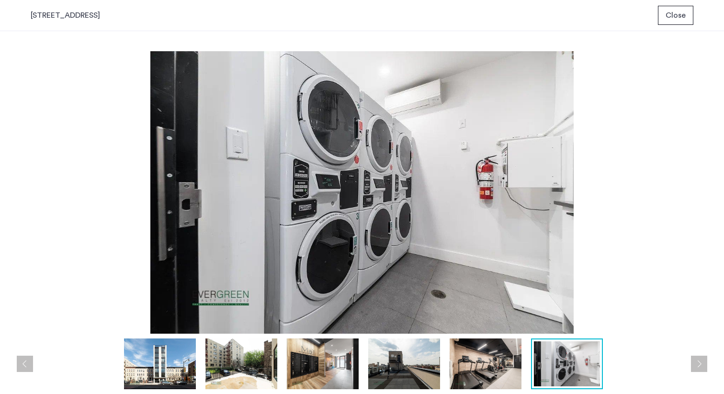
click at [619, 360] on div at bounding box center [364, 363] width 667 height 51
click at [710, 366] on div "prev next prev next" at bounding box center [362, 212] width 724 height 363
click at [698, 360] on button "Next apartment" at bounding box center [699, 364] width 16 height 16
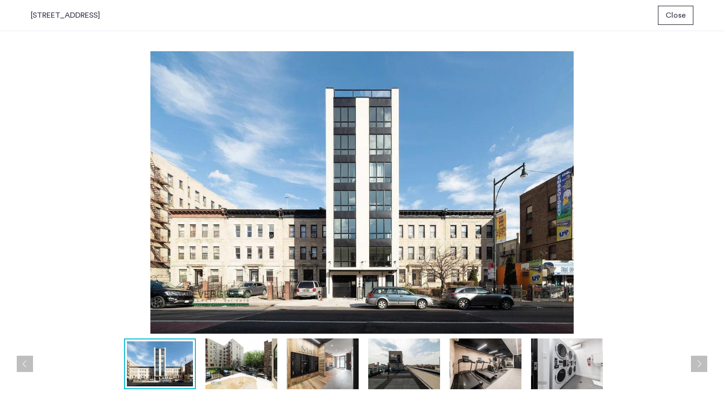
click at [698, 360] on button "Next apartment" at bounding box center [699, 364] width 16 height 16
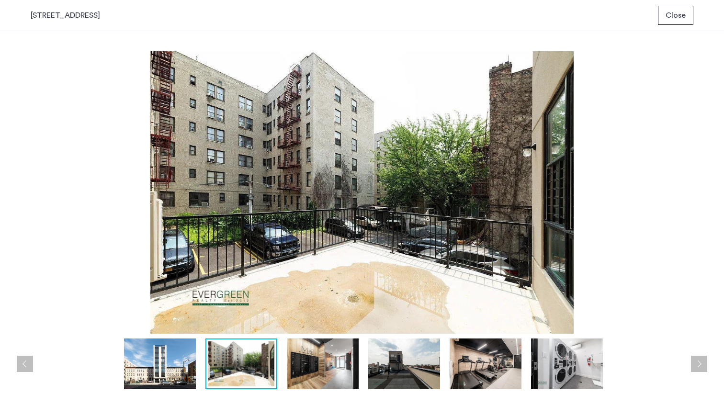
click at [698, 360] on button "Next apartment" at bounding box center [699, 364] width 16 height 16
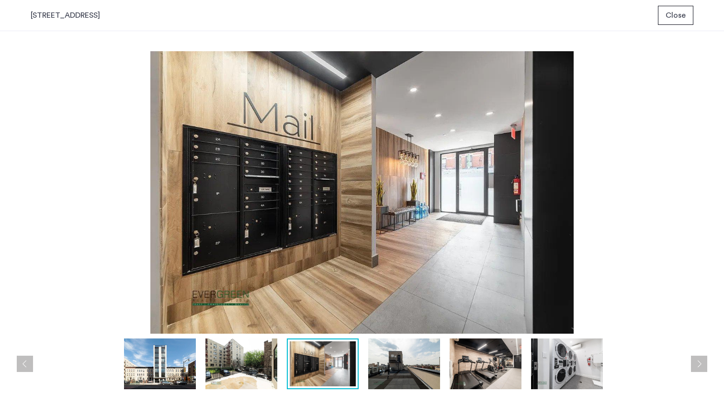
click at [698, 360] on button "Next apartment" at bounding box center [699, 364] width 16 height 16
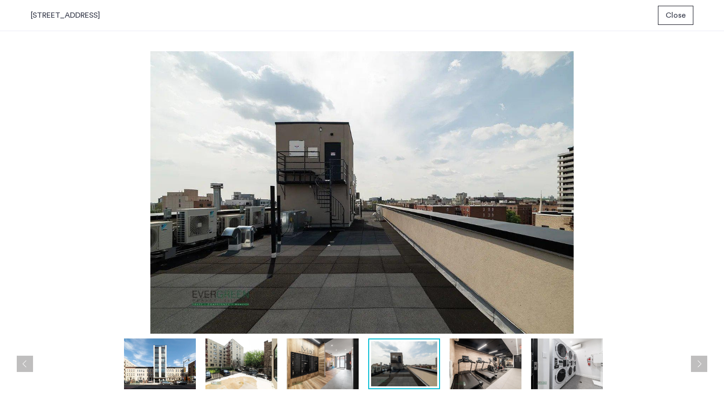
click at [687, 15] on button "Close" at bounding box center [675, 15] width 35 height 19
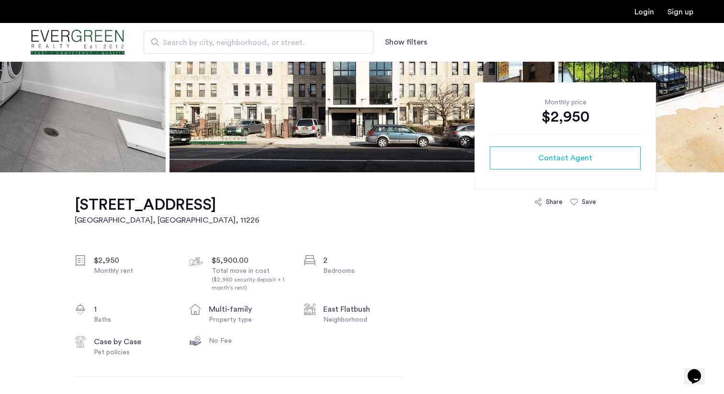
scroll to position [274, 0]
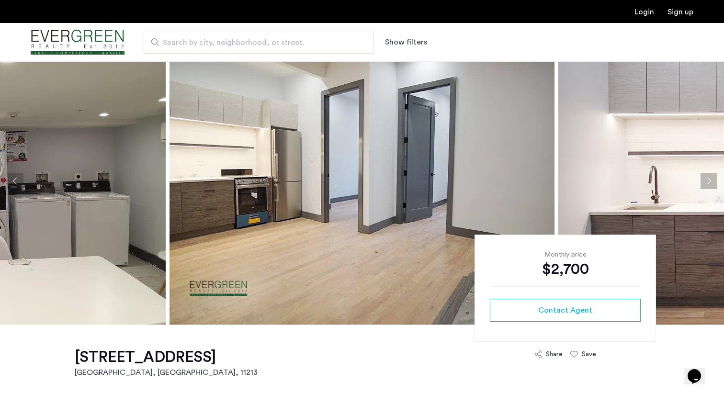
scroll to position [31, 0]
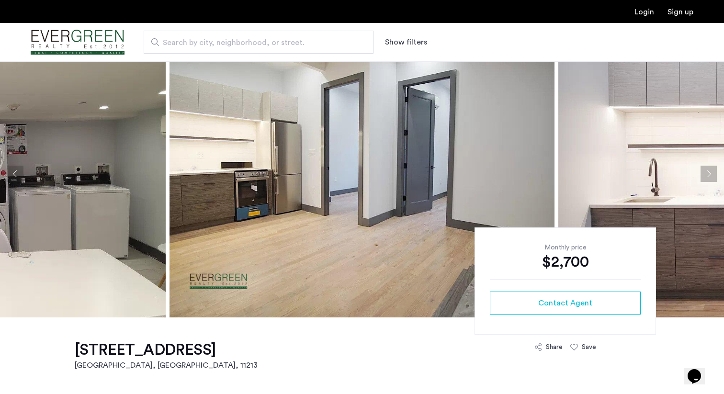
click at [710, 173] on button "Next apartment" at bounding box center [708, 174] width 16 height 16
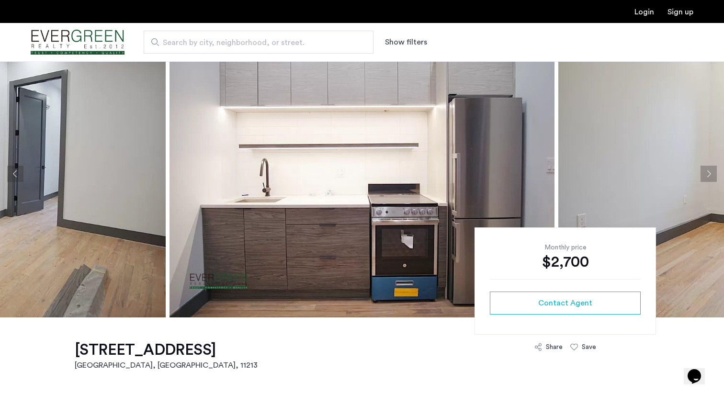
click at [710, 173] on button "Next apartment" at bounding box center [708, 174] width 16 height 16
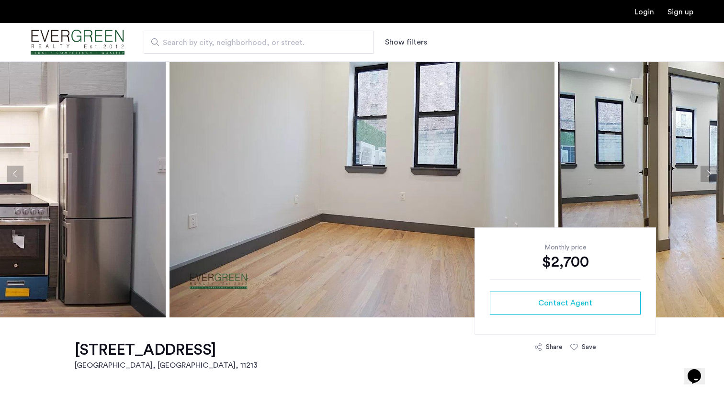
click at [707, 175] on button "Next apartment" at bounding box center [708, 174] width 16 height 16
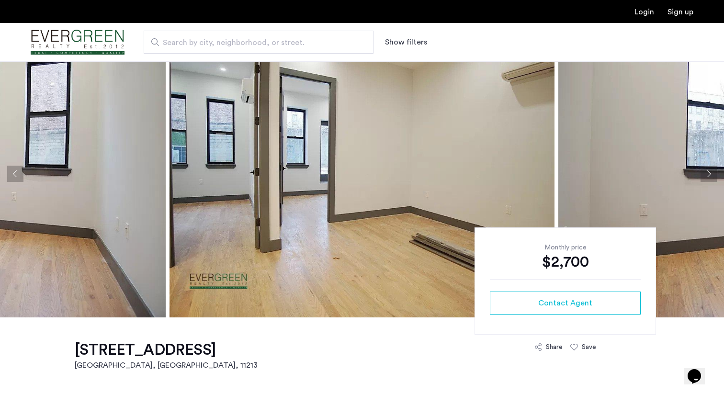
click at [707, 176] on button "Next apartment" at bounding box center [708, 174] width 16 height 16
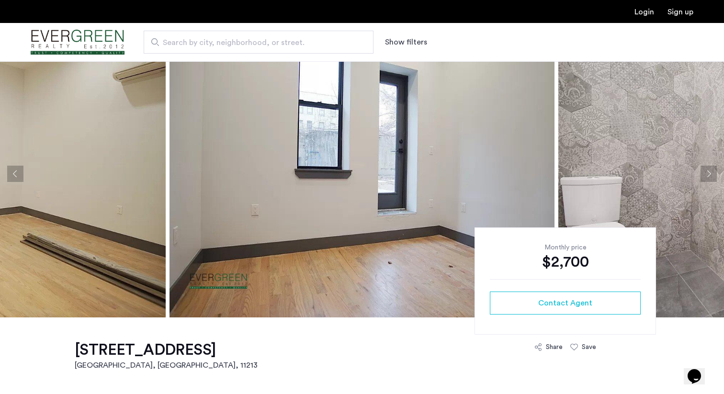
click at [707, 176] on button "Next apartment" at bounding box center [708, 174] width 16 height 16
